Goal: Navigation & Orientation: Go to known website

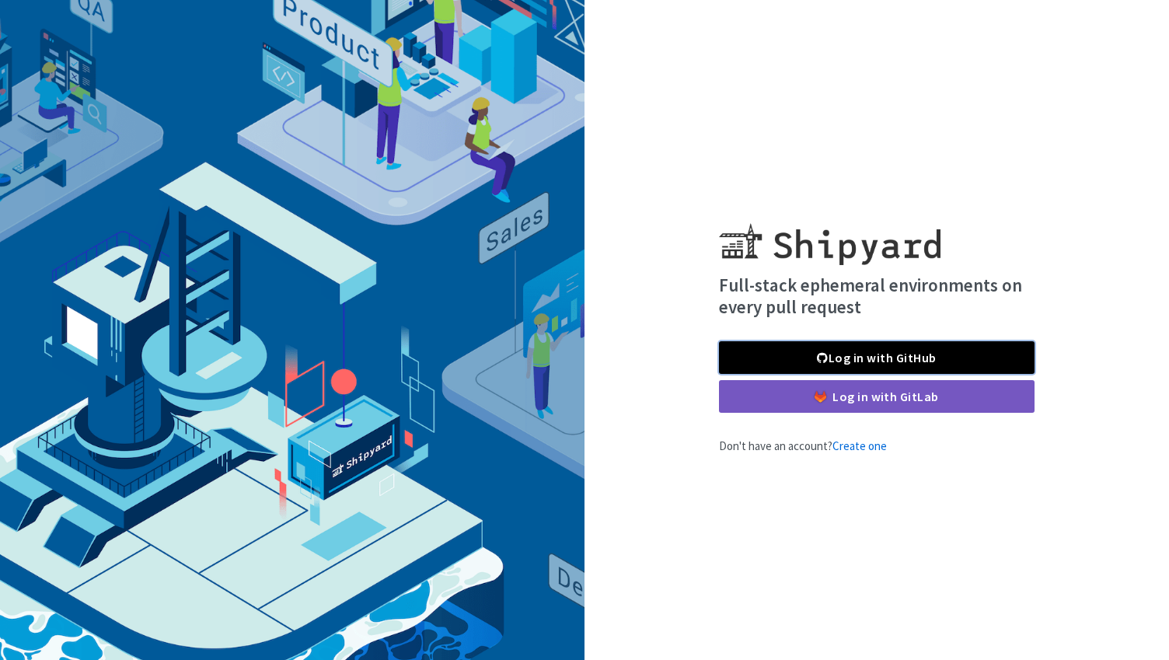
click at [881, 356] on link "Log in with GitHub" at bounding box center [877, 357] width 316 height 33
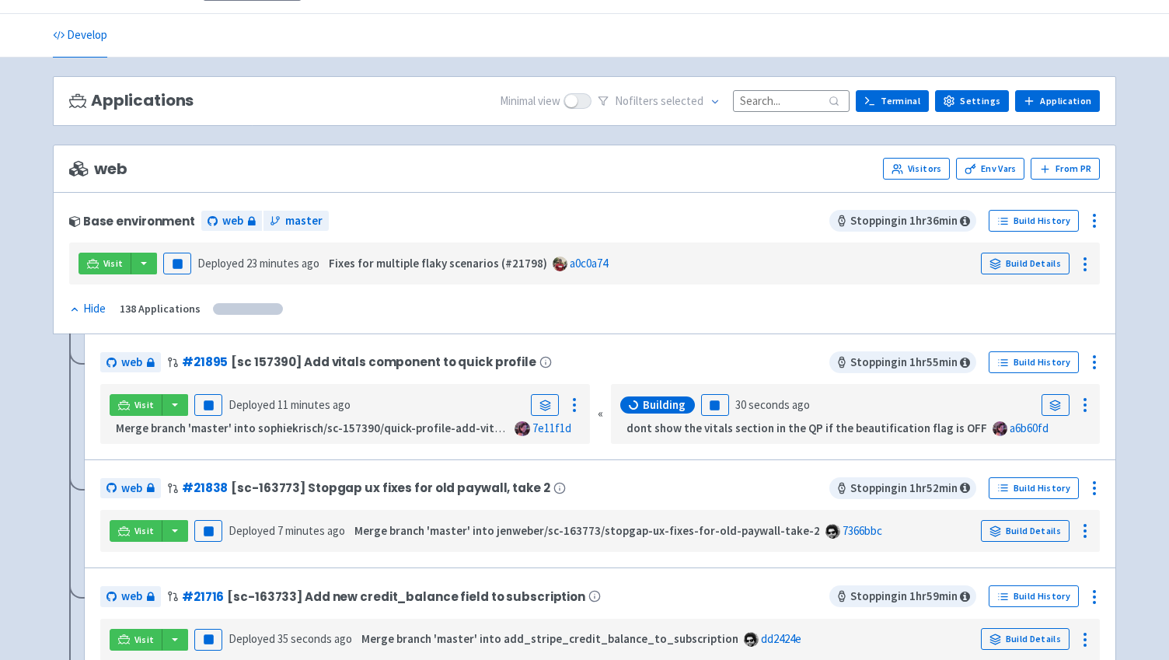
scroll to position [45, 0]
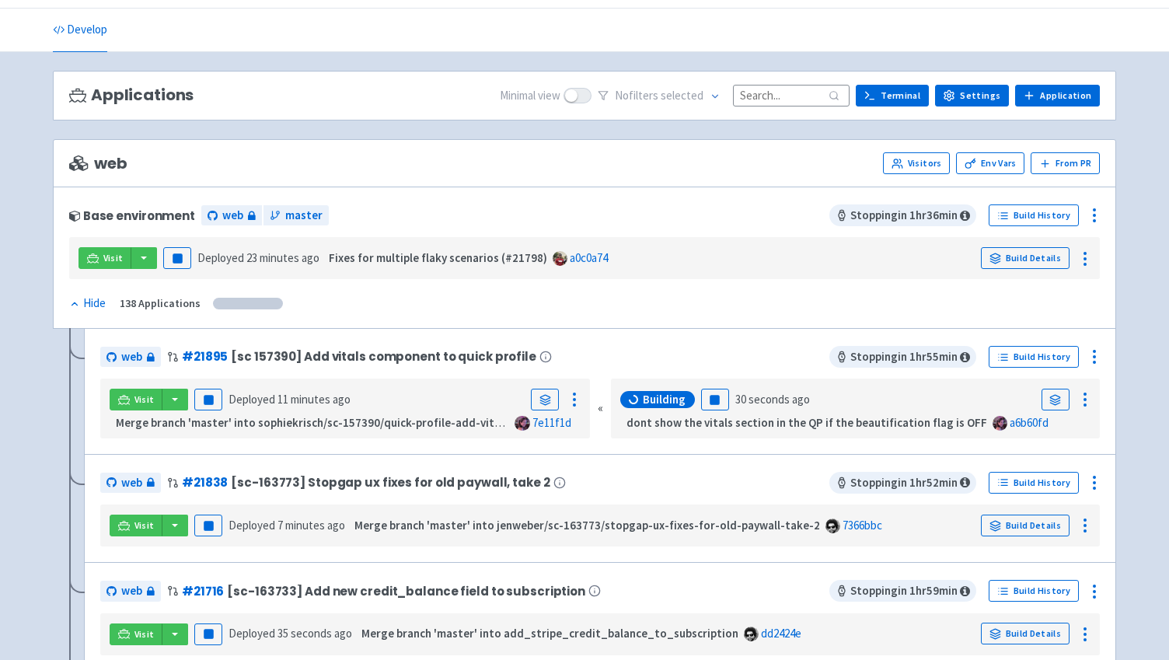
click at [803, 92] on input at bounding box center [791, 95] width 117 height 21
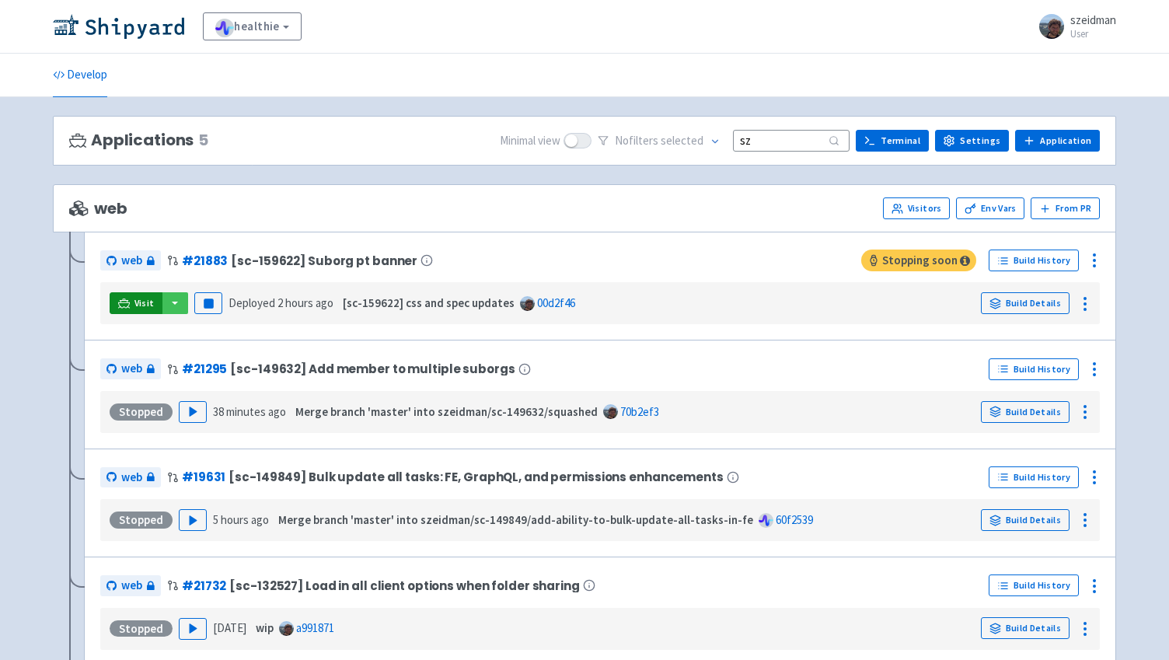
type input "sz"
click at [131, 306] on link "Visit" at bounding box center [136, 303] width 53 height 22
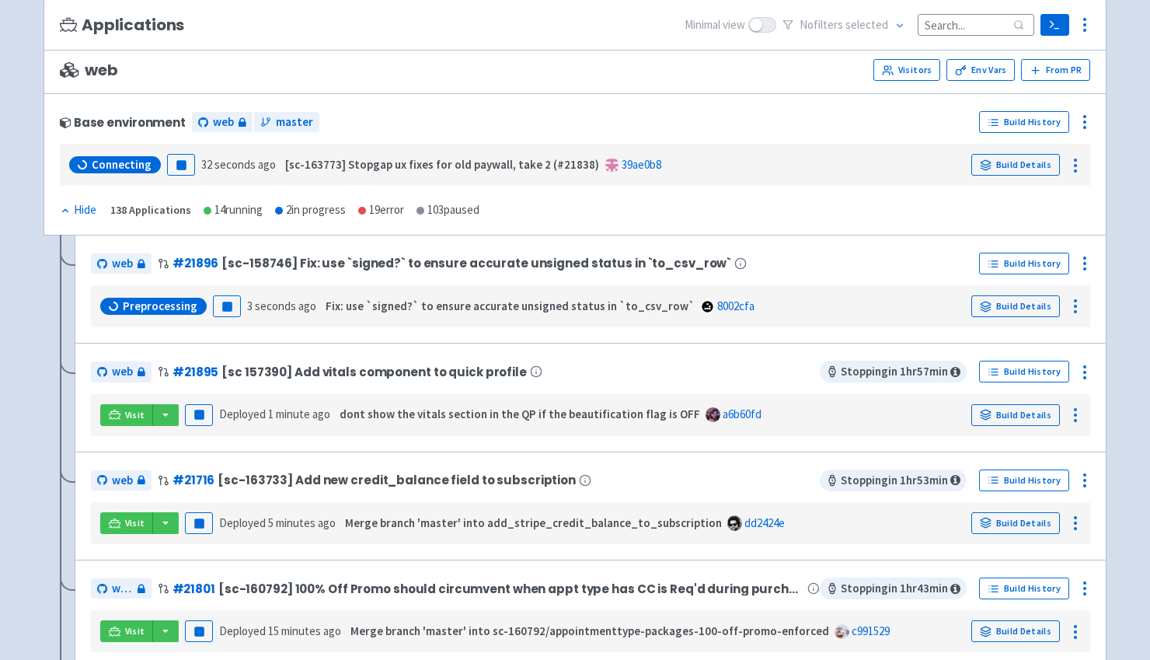
scroll to position [146, 0]
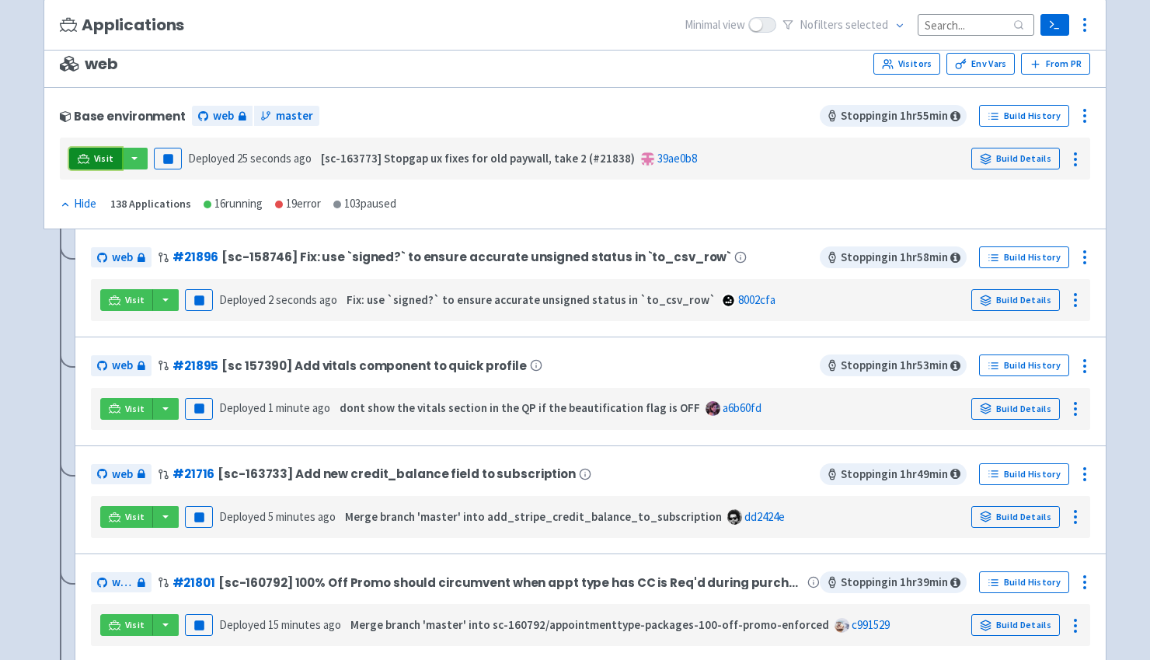
click at [103, 156] on span "Visit" at bounding box center [104, 158] width 20 height 12
